Goal: Transaction & Acquisition: Purchase product/service

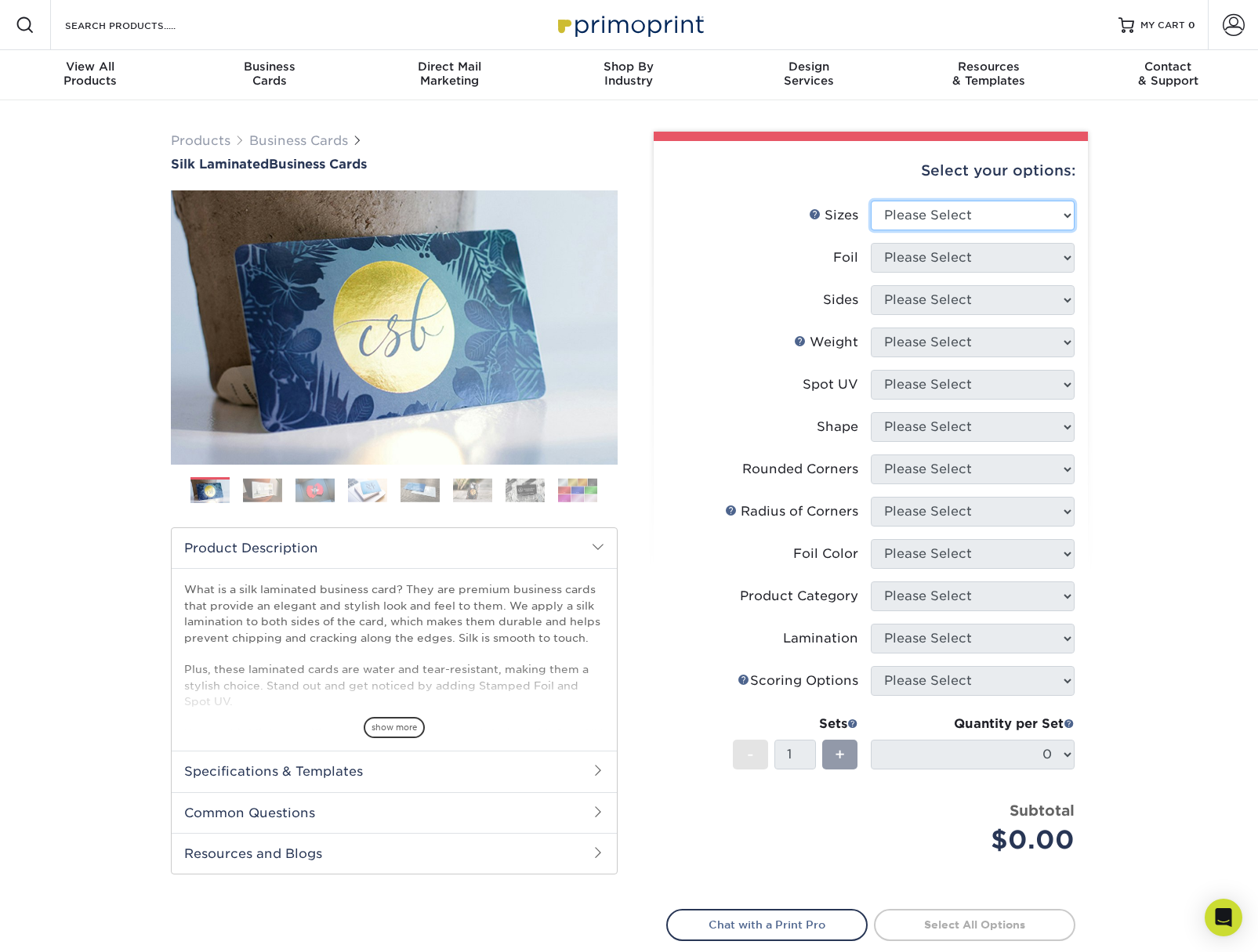
click at [919, 219] on select "Please Select 1.5" x 3.5" - Mini 1.75" x 3.5" - Mini 2" x 2" - Square 2" x 3" -…" at bounding box center [973, 215] width 204 height 30
select select "2.00x3.50"
click at [980, 260] on select "Please Select Yes No" at bounding box center [973, 257] width 204 height 30
select select "0"
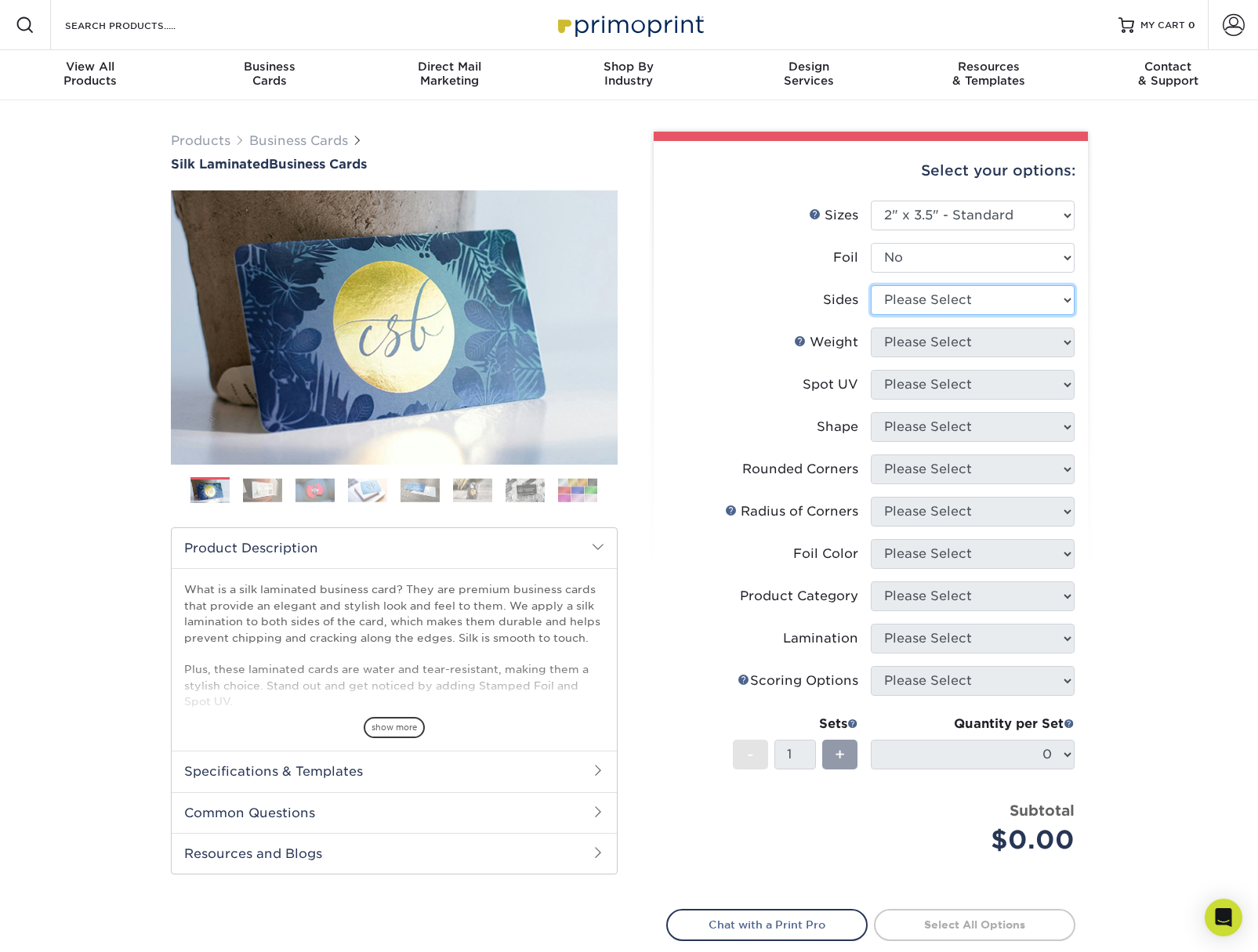
click at [945, 301] on select "Please Select Print Both Sides Print Front Only" at bounding box center [973, 300] width 204 height 30
select select "13abbda7-1d64-4f25-8bb2-c179b224825d"
click at [917, 342] on select "Please Select 16PT" at bounding box center [973, 342] width 204 height 30
select select "16PT"
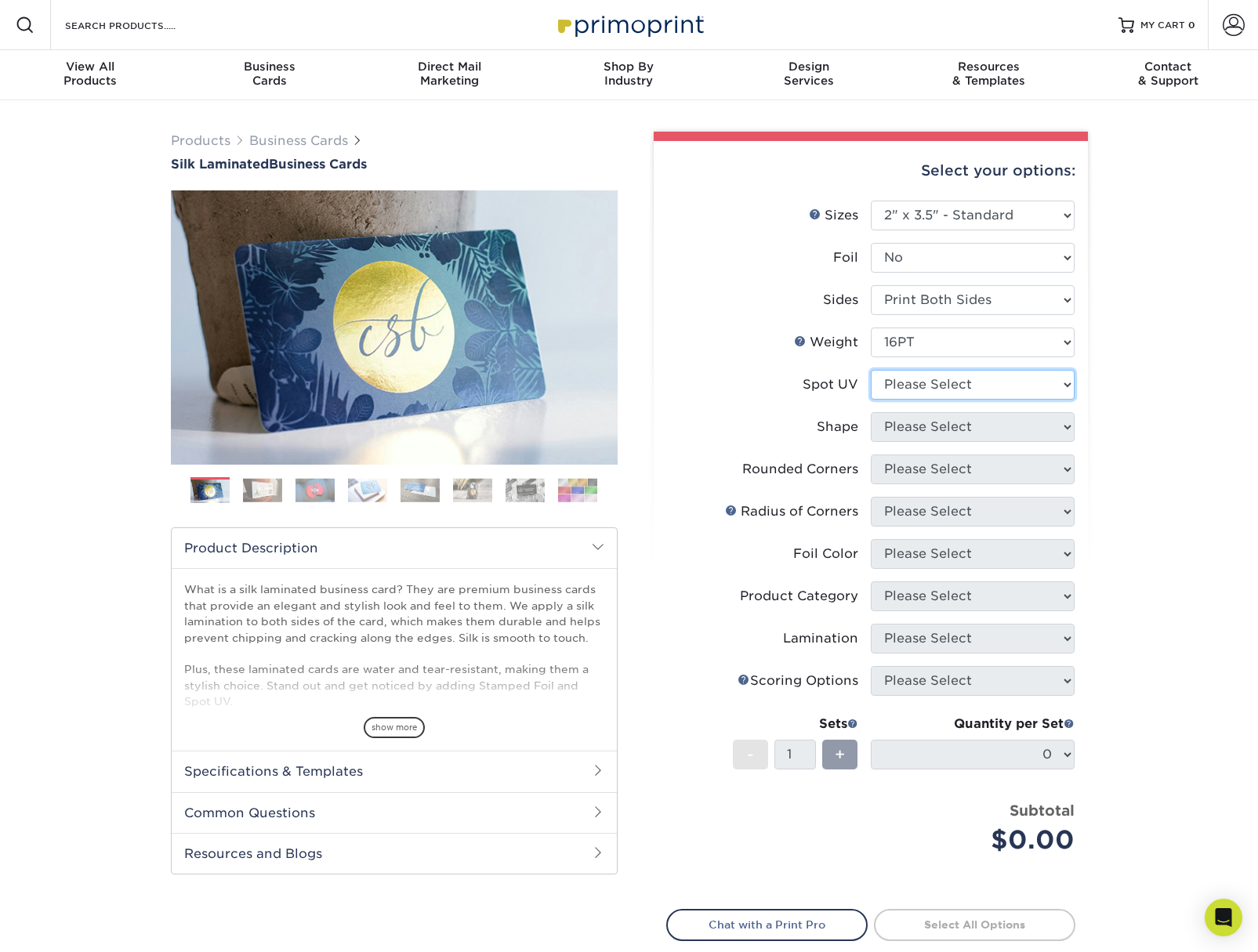
click at [921, 379] on select "Please Select No Spot UV Front and Back (Both Sides) Front Only Back Only" at bounding box center [973, 384] width 204 height 30
select select "1"
click at [932, 430] on select "Please Select Standard" at bounding box center [973, 427] width 204 height 30
select select "standard"
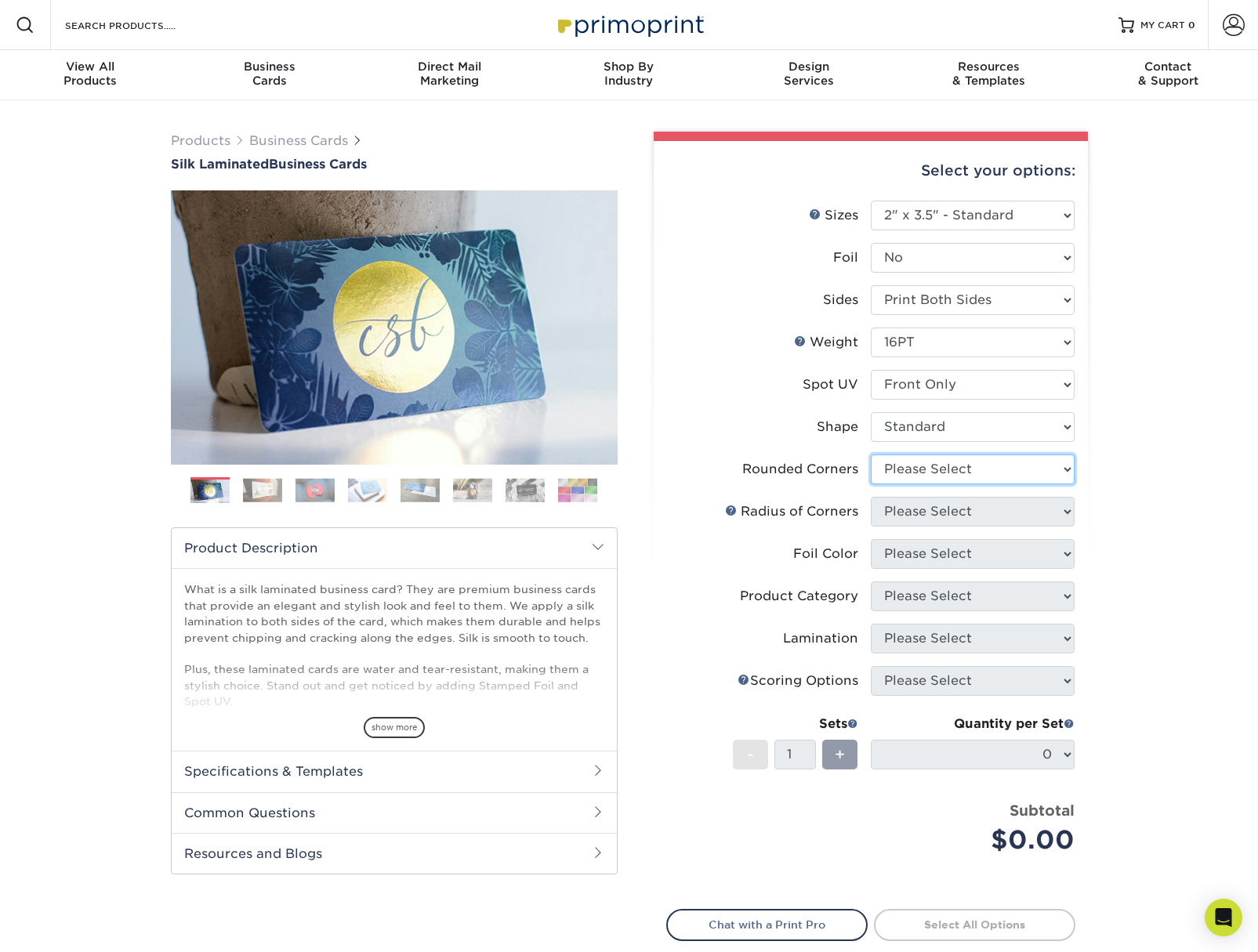
click at [925, 469] on select "Please Select Yes - Round 2 Corners Yes - Round 4 Corners No" at bounding box center [973, 469] width 204 height 30
select select "0"
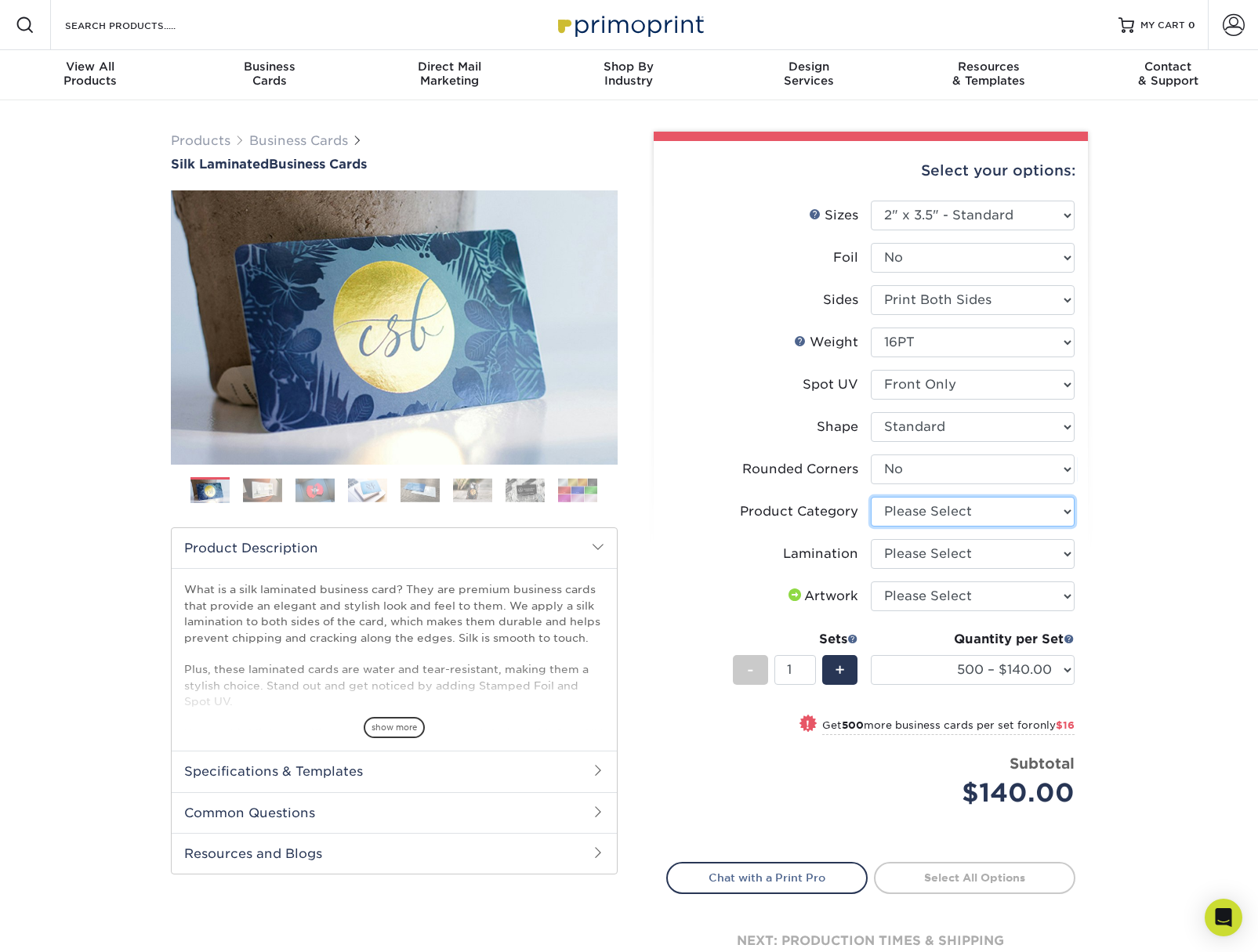
click at [958, 519] on select "Please Select Business Cards" at bounding box center [973, 511] width 204 height 30
select select "3b5148f1-0588-4f88-a218-97bcfdce65c1"
click at [947, 555] on select "Please Select Silk" at bounding box center [973, 553] width 204 height 30
select select "ccacb42f-45f7-42d3-bbd3-7c8421cf37f0"
click at [939, 600] on select "Please Select I will upload files I need a design - $100" at bounding box center [973, 596] width 204 height 30
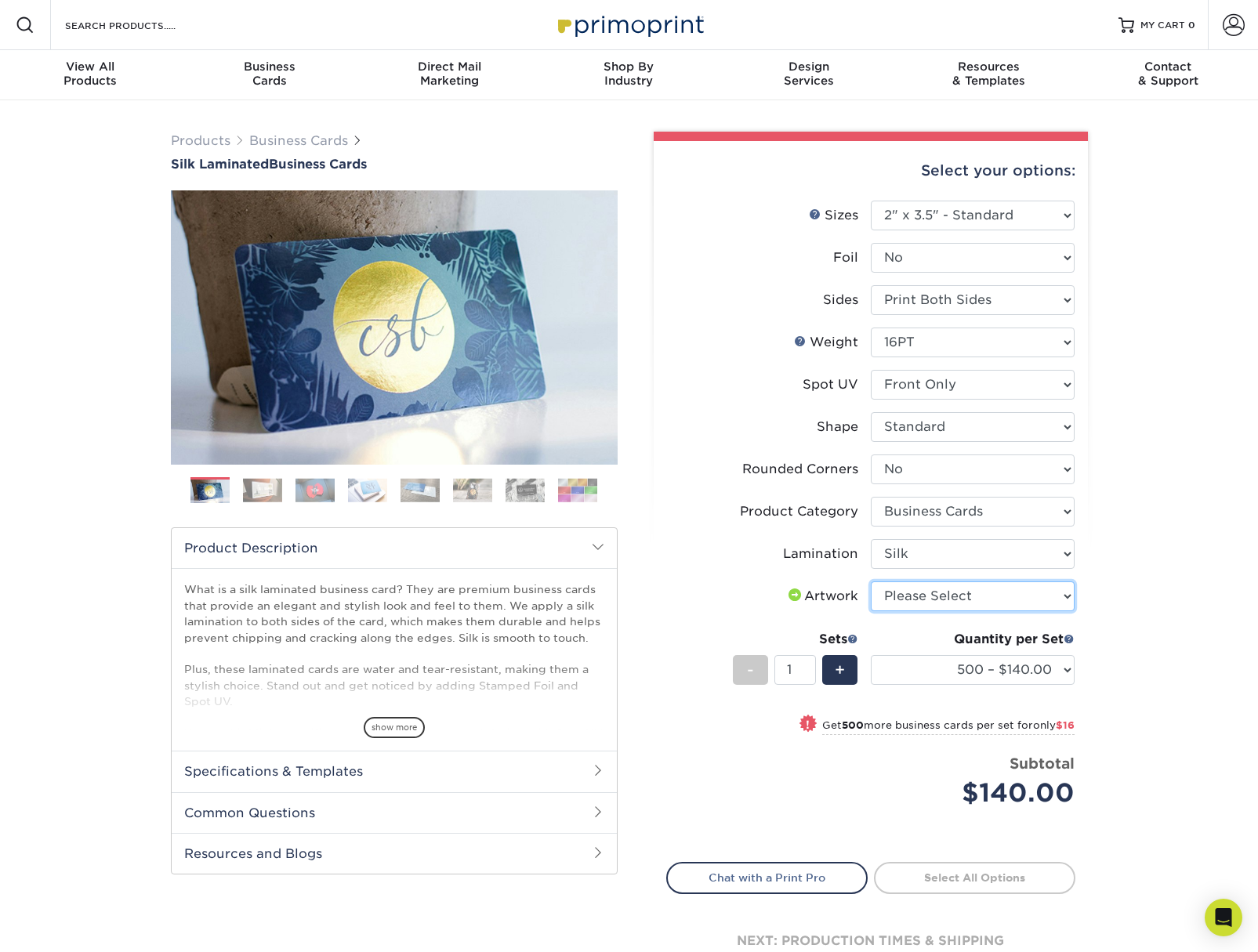
select select "upload"
